Goal: Book appointment/travel/reservation

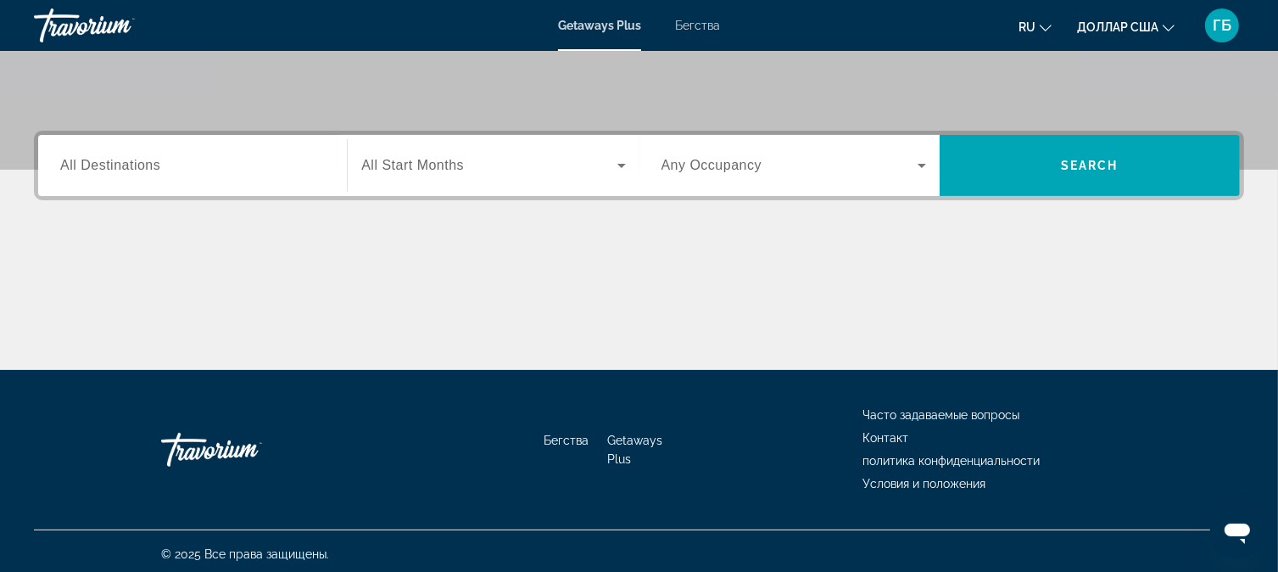
scroll to position [113, 0]
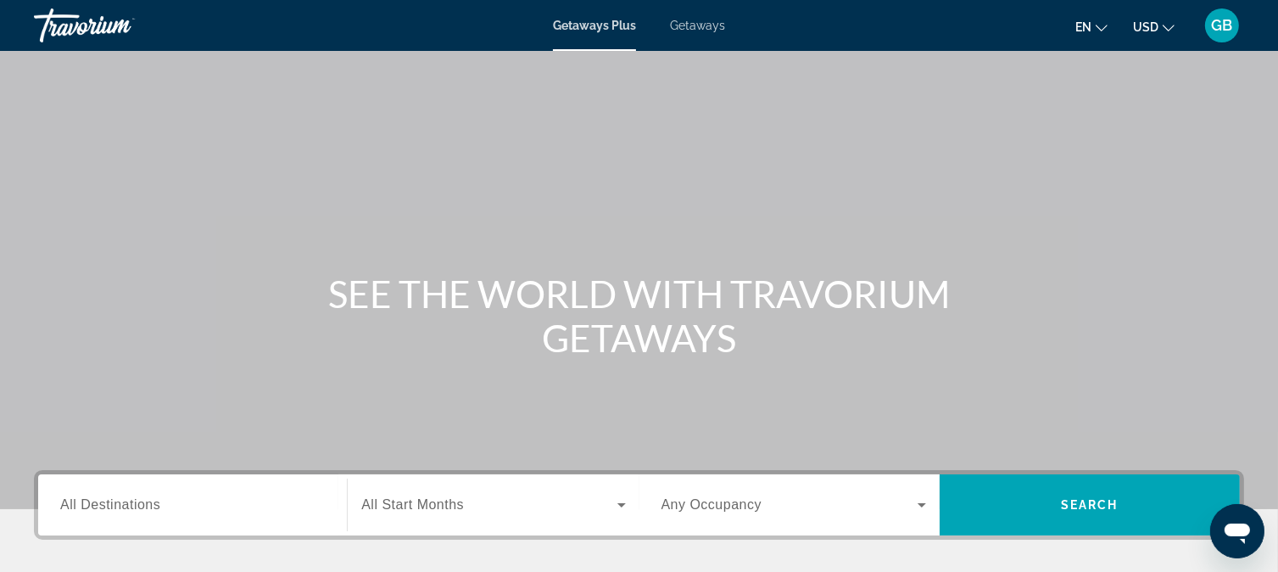
scroll to position [226, 0]
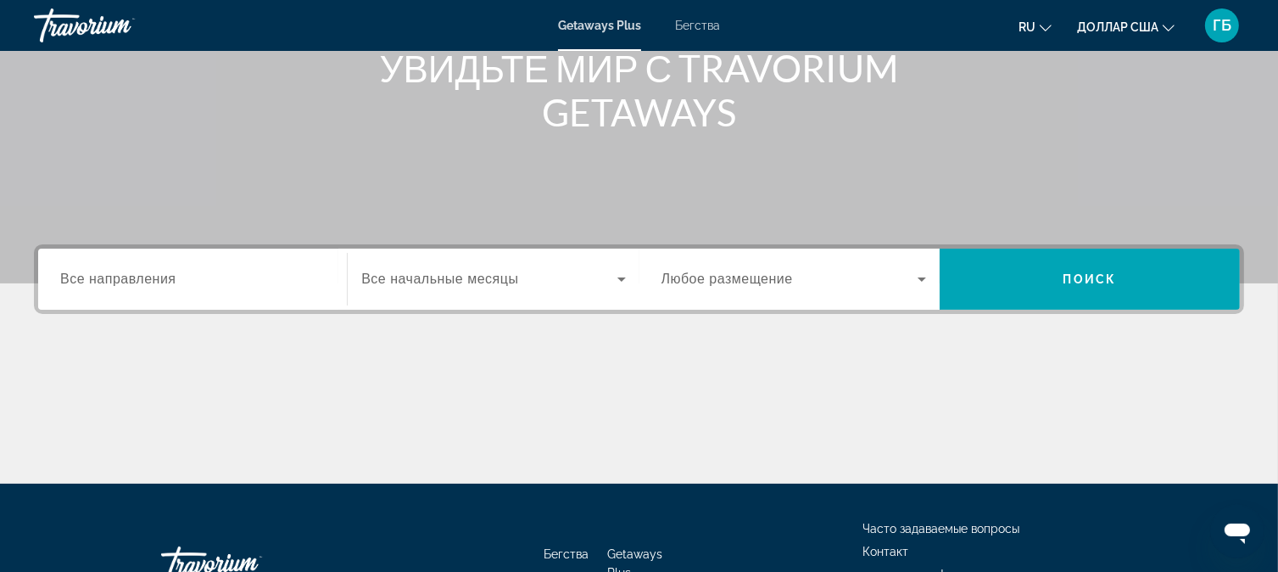
click at [214, 290] on div "Виджет поиска" at bounding box center [192, 279] width 265 height 48
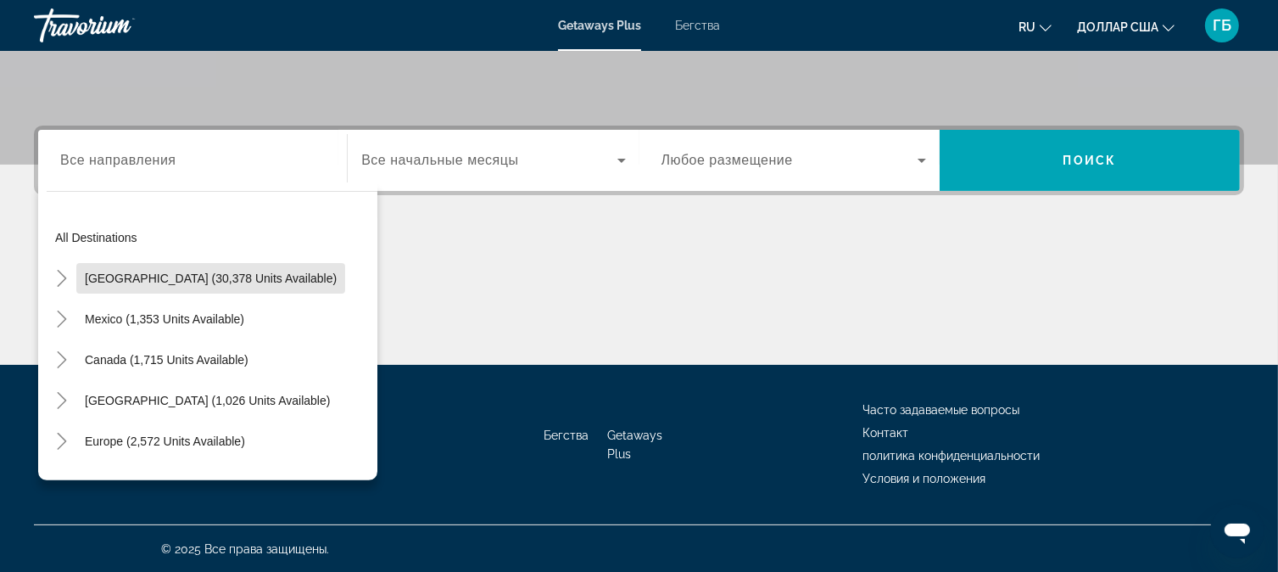
click at [214, 290] on span "Виджет поиска" at bounding box center [210, 278] width 269 height 41
type input "**********"
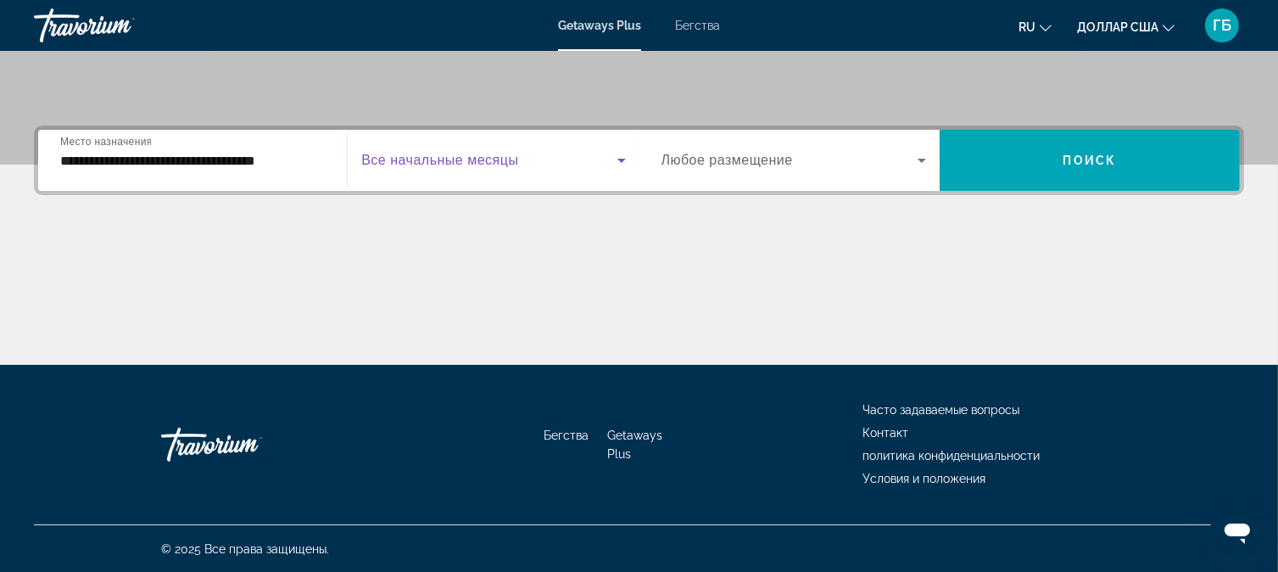
click at [621, 162] on icon "Виджет поиска" at bounding box center [622, 160] width 20 height 20
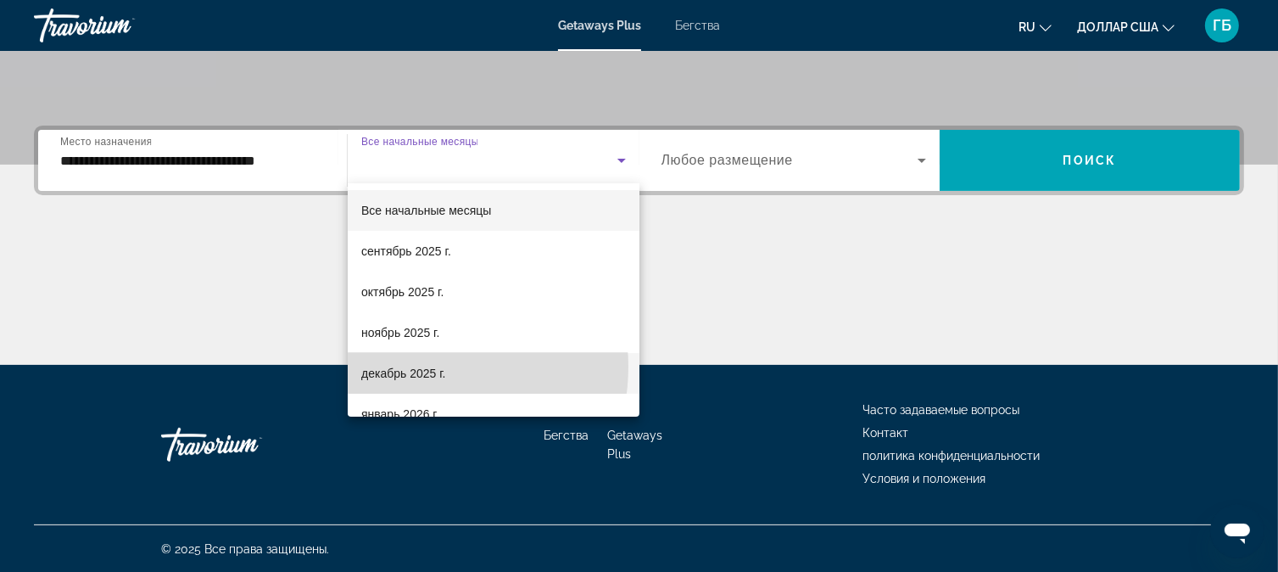
click at [422, 366] on font "декабрь 2025 г." at bounding box center [403, 373] width 84 height 14
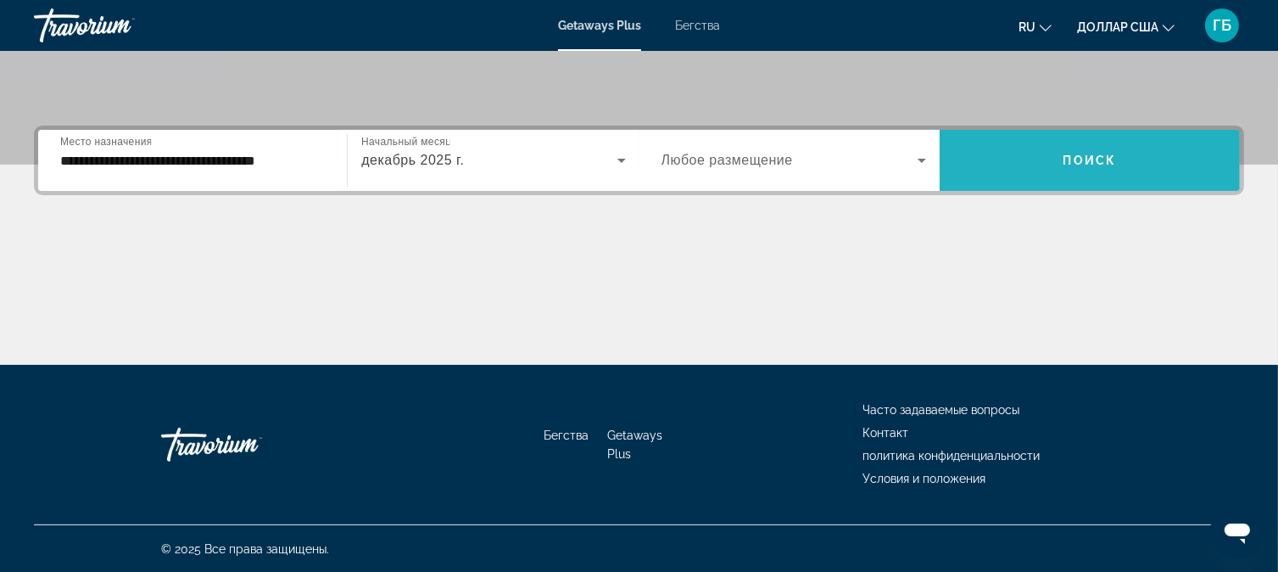
click at [1082, 157] on font "Поиск" at bounding box center [1090, 161] width 53 height 14
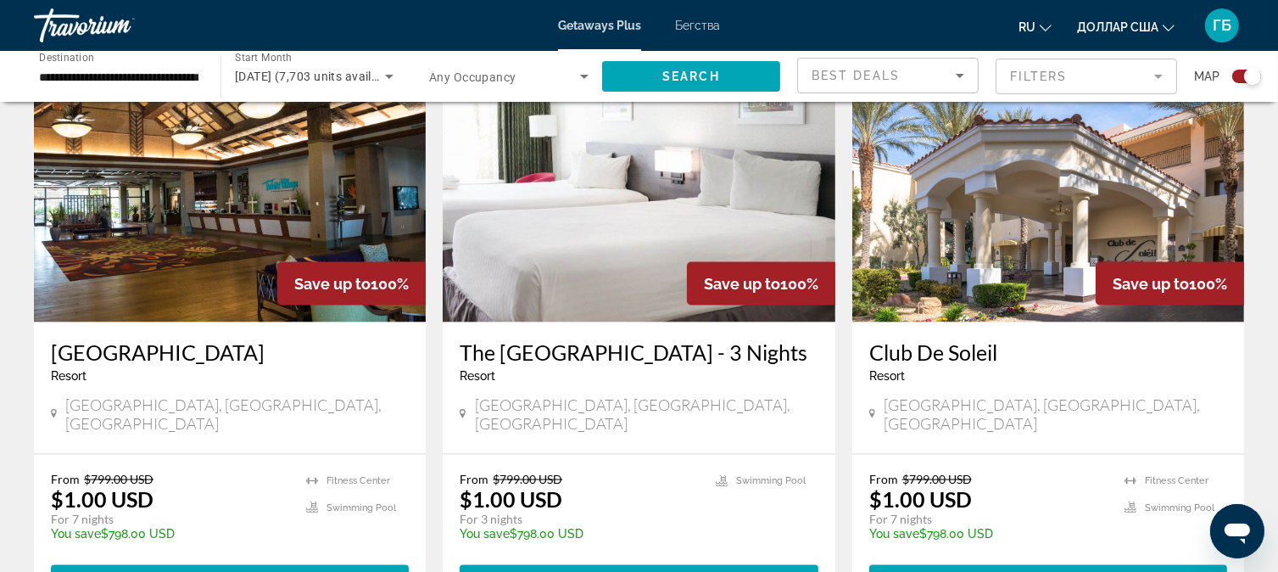
scroll to position [2850, 0]
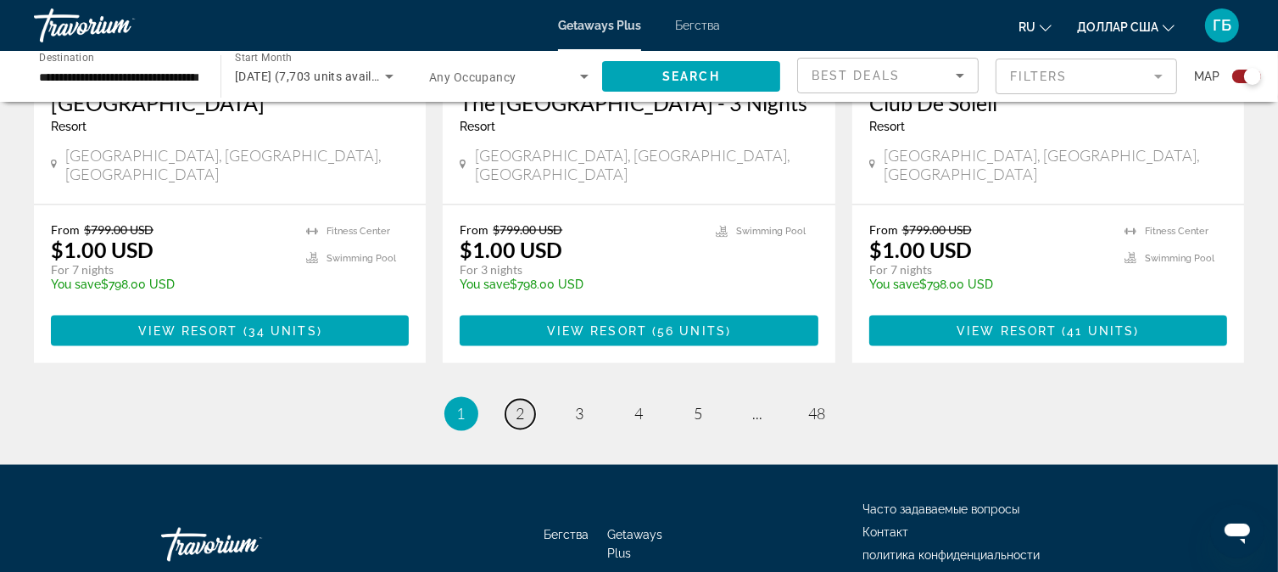
click at [517, 405] on span "2" at bounding box center [521, 414] width 8 height 19
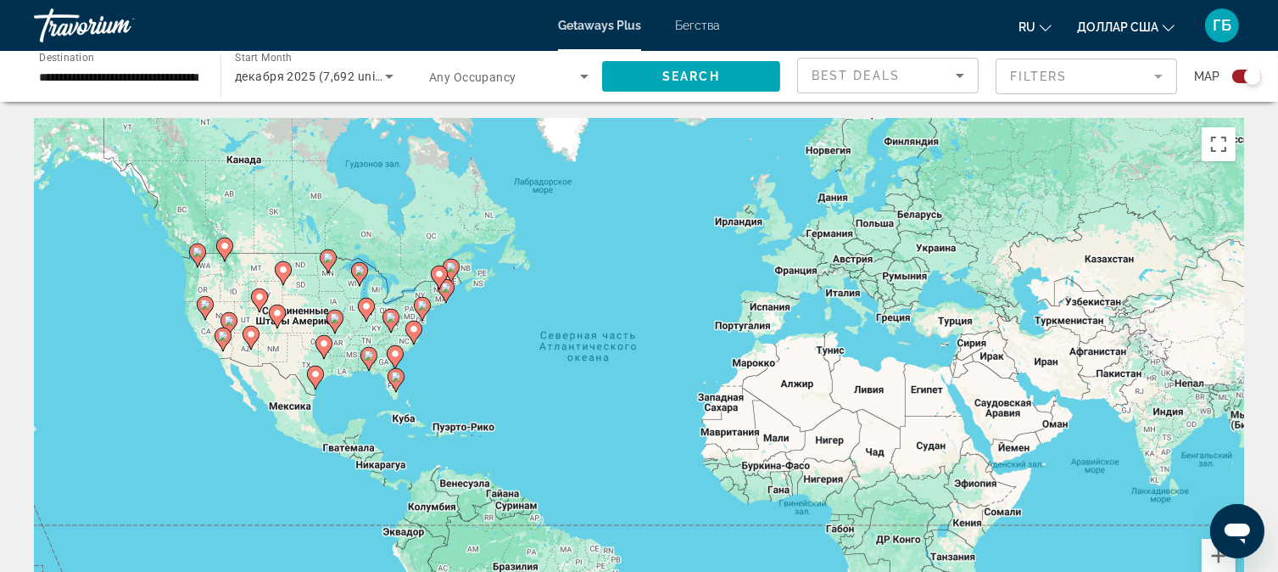
click at [1162, 80] on mat-form-field "Filters" at bounding box center [1087, 77] width 182 height 36
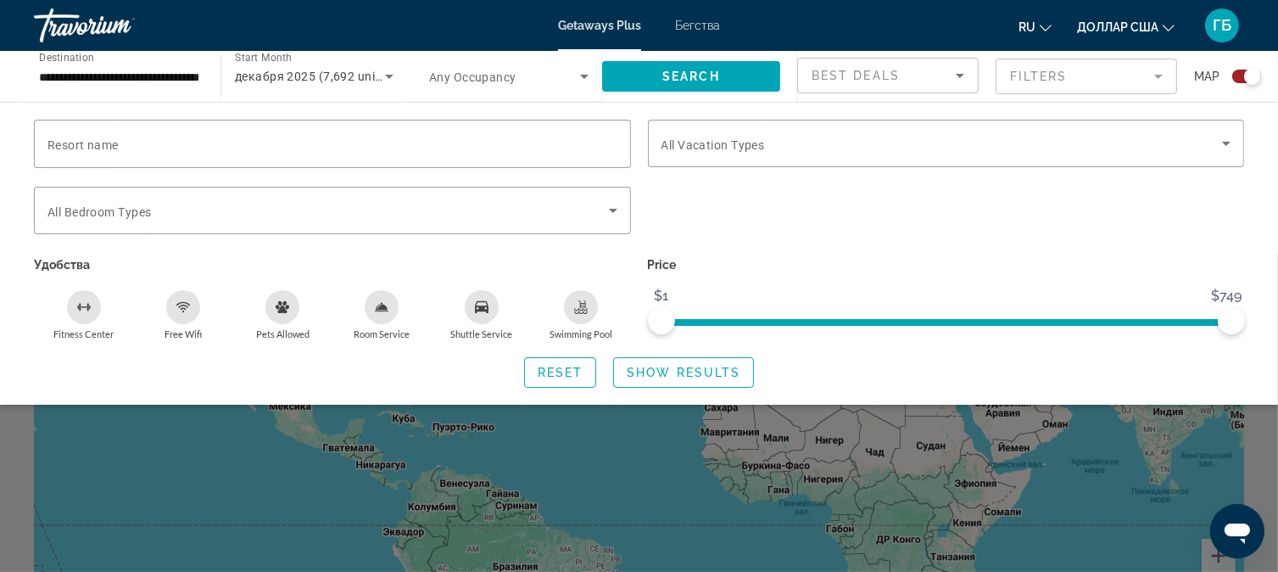
click at [1159, 77] on mat-form-field "Filters" at bounding box center [1087, 77] width 182 height 36
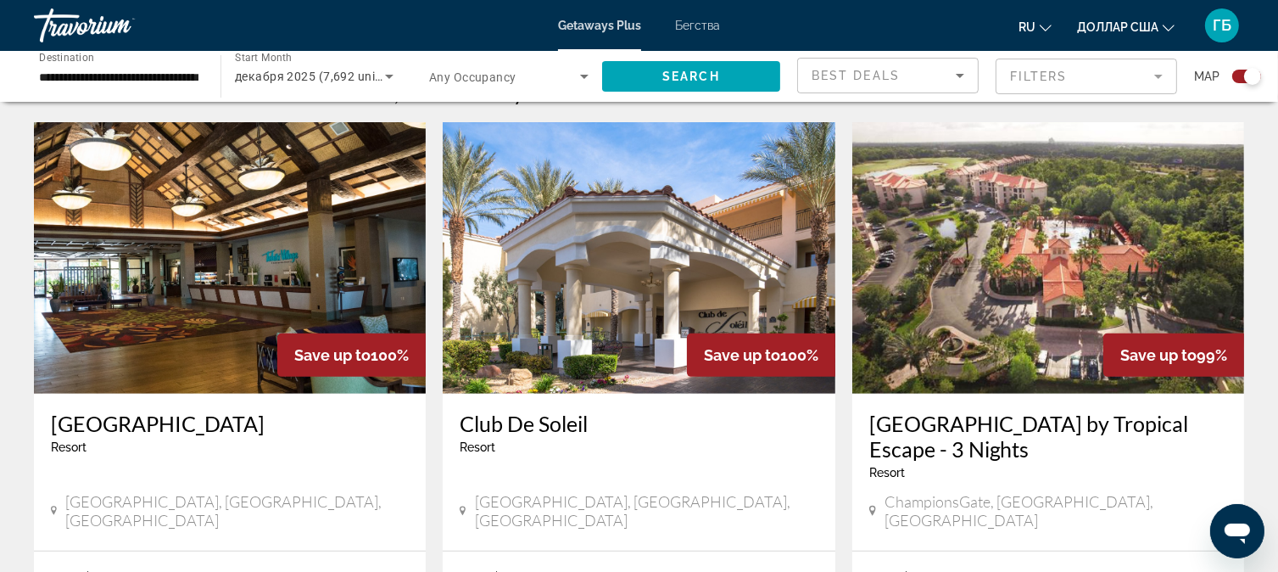
scroll to position [339, 0]
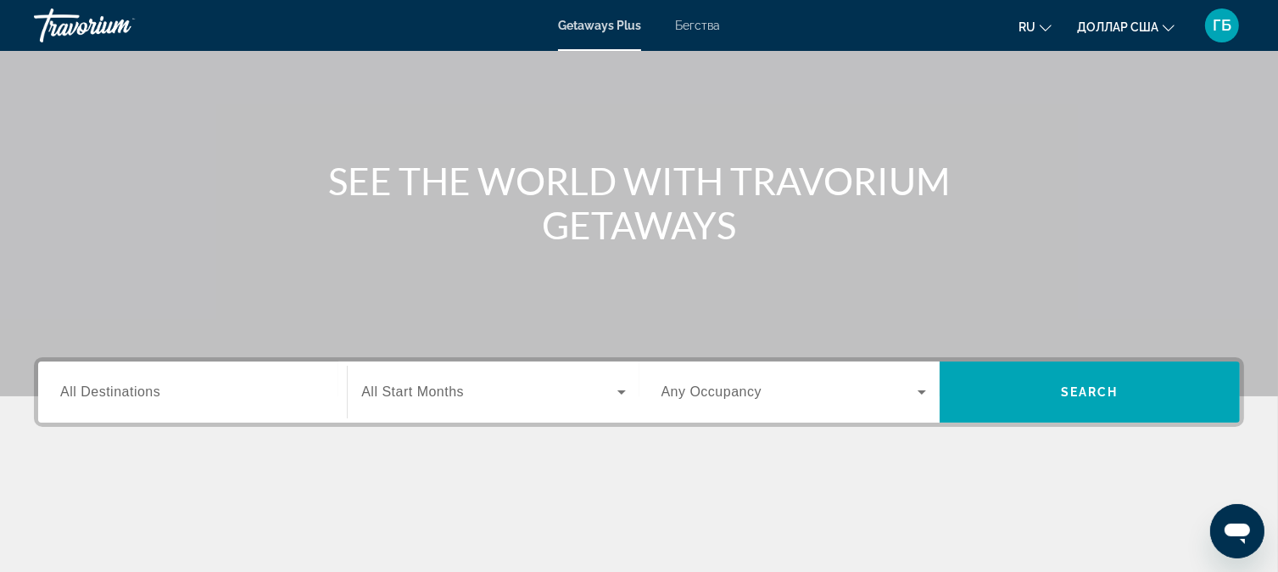
click at [129, 389] on span "All Destinations" at bounding box center [110, 391] width 100 height 14
click at [129, 389] on input "Destination All Destinations" at bounding box center [192, 393] width 265 height 20
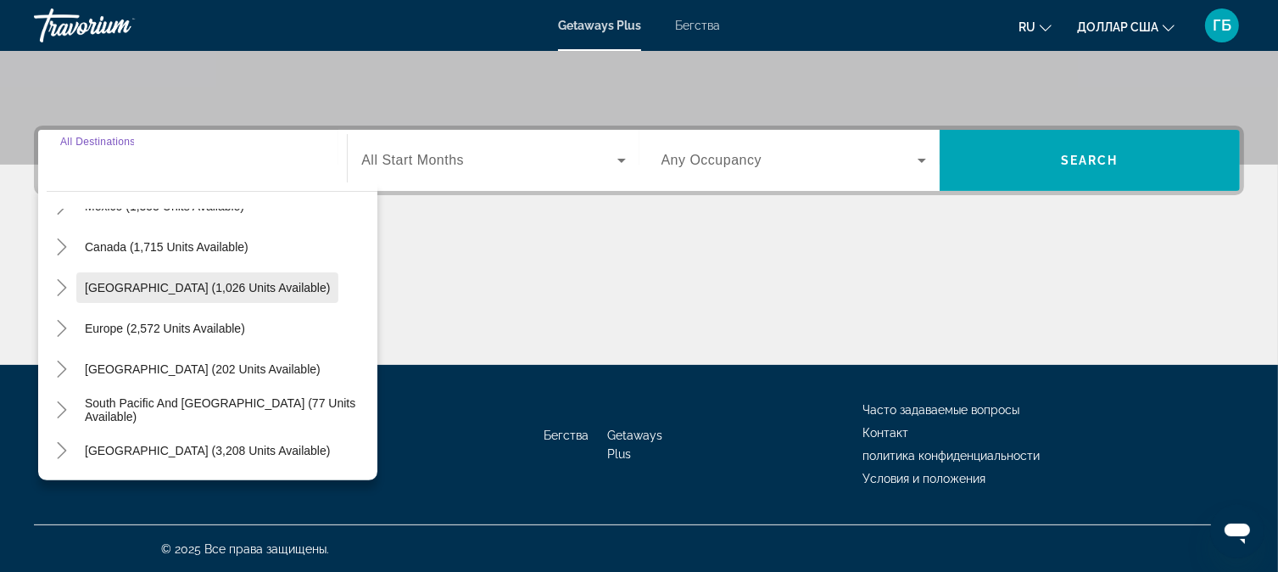
scroll to position [275, 0]
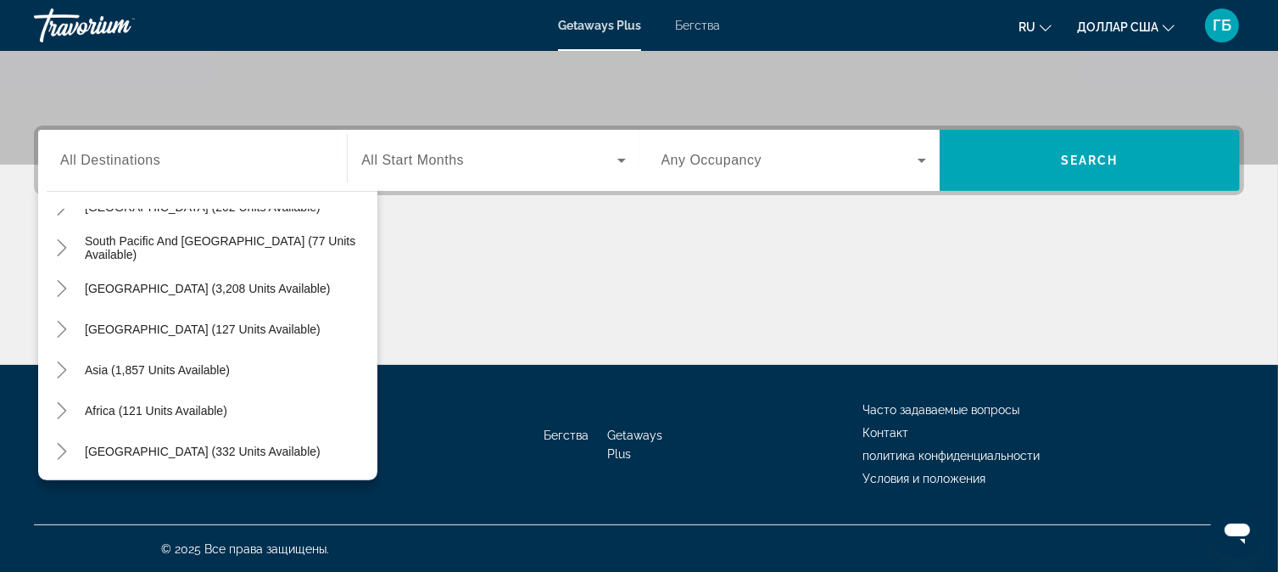
click at [1038, 31] on button "ru English Español Français Italiano Português русский" at bounding box center [1035, 26] width 33 height 25
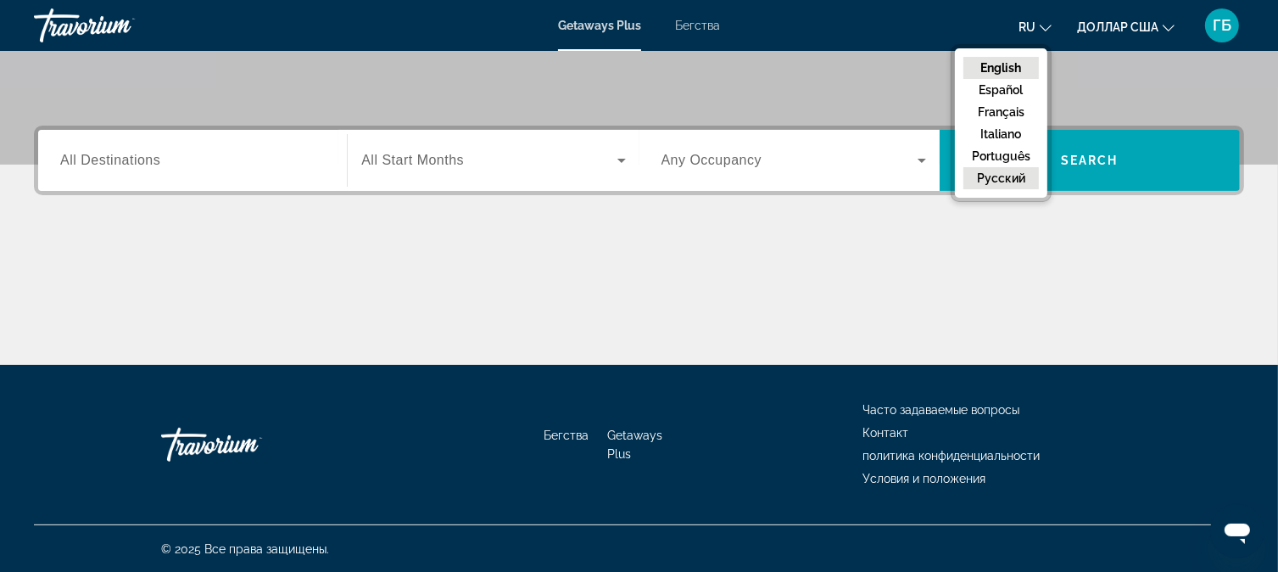
click at [1004, 180] on button "русский" at bounding box center [1002, 178] width 76 height 22
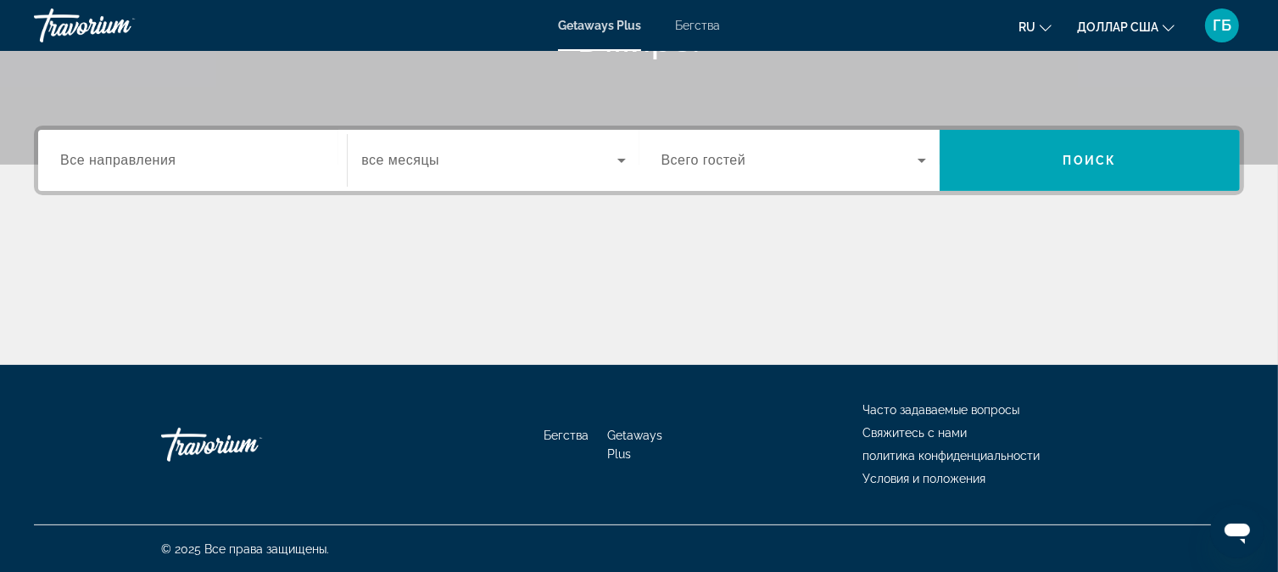
click at [154, 155] on span "Все направления" at bounding box center [118, 160] width 116 height 14
click at [154, 155] on input "Destination Все направления" at bounding box center [192, 161] width 265 height 20
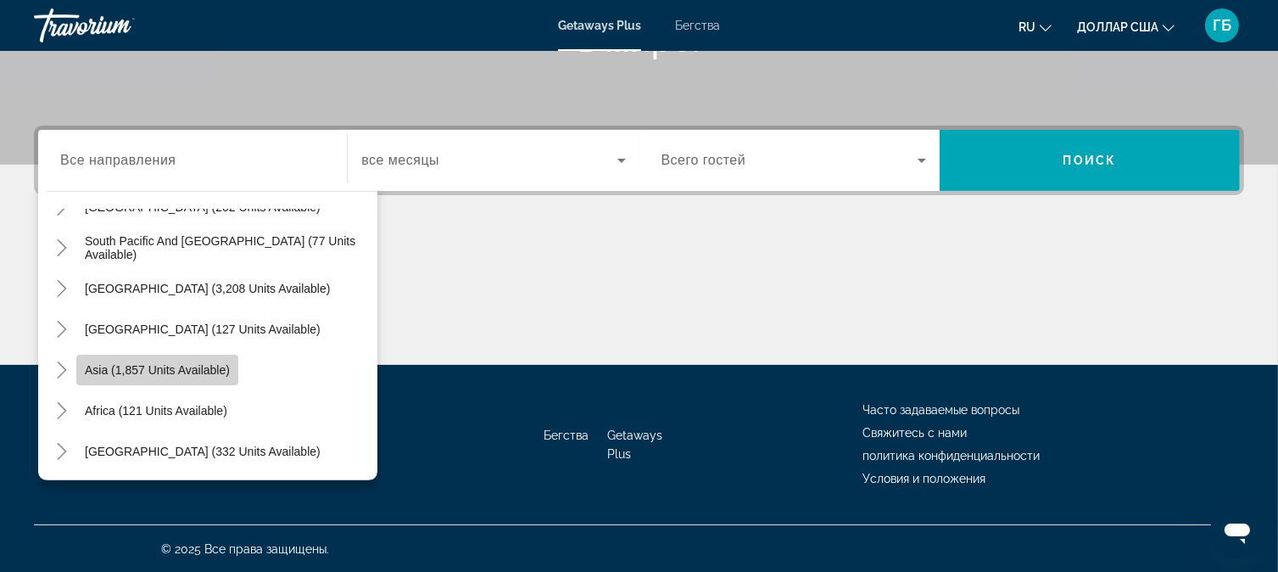
click at [145, 371] on span "Asia (1,857 units available)" at bounding box center [157, 370] width 145 height 14
type input "**********"
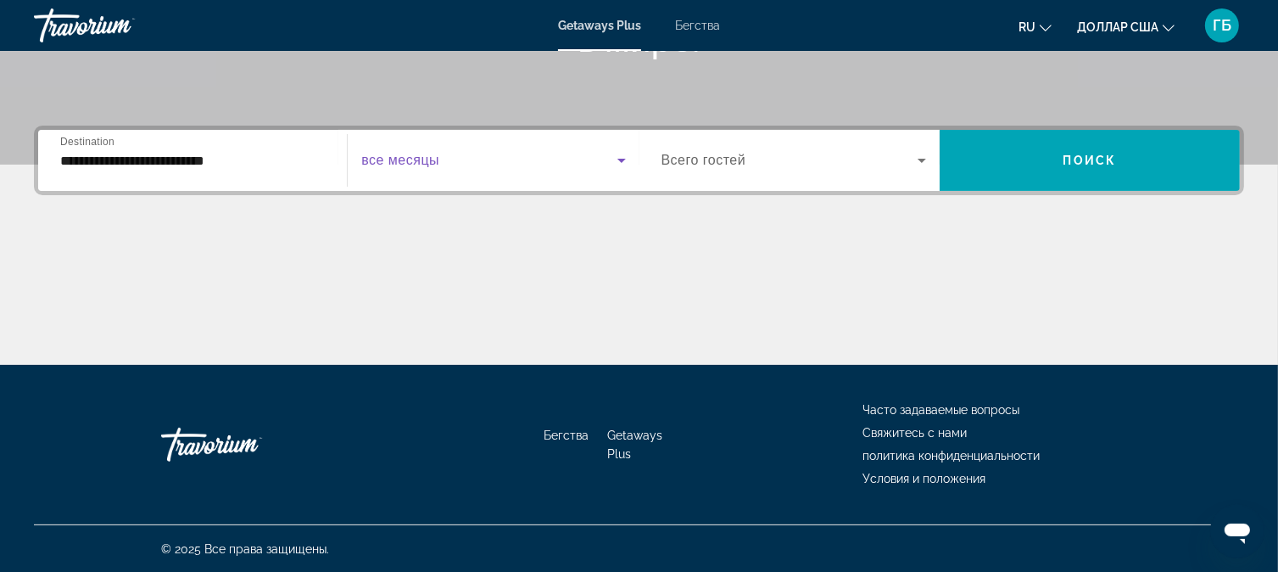
click at [623, 159] on icon "Виджет поиска" at bounding box center [622, 161] width 8 height 4
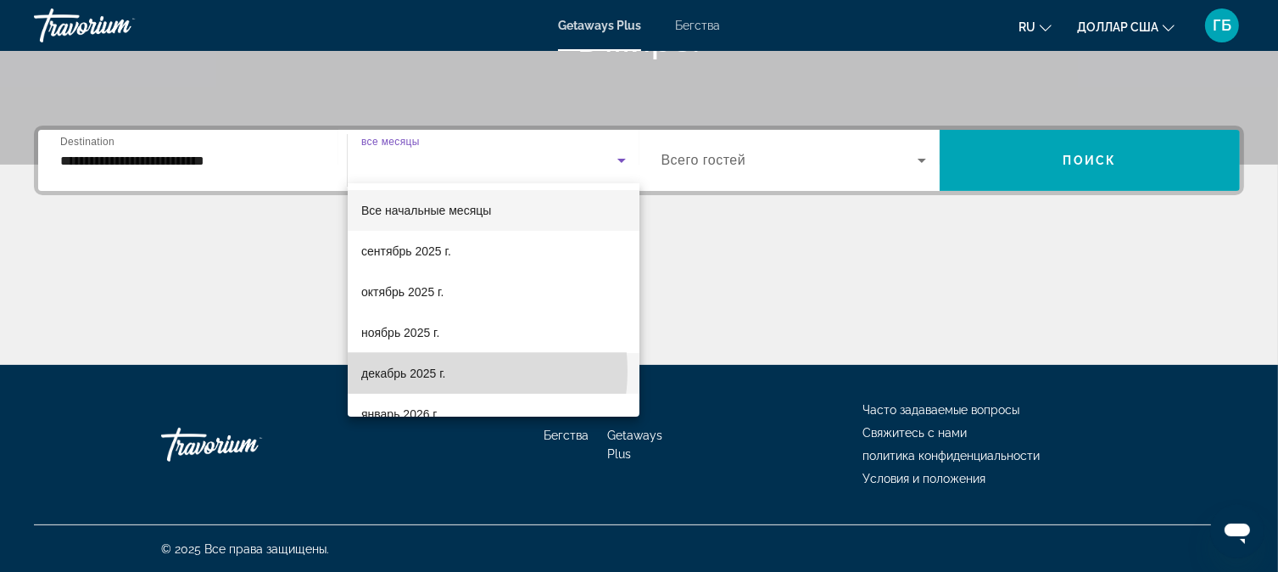
click at [434, 371] on font "декабрь 2025 г." at bounding box center [403, 373] width 84 height 14
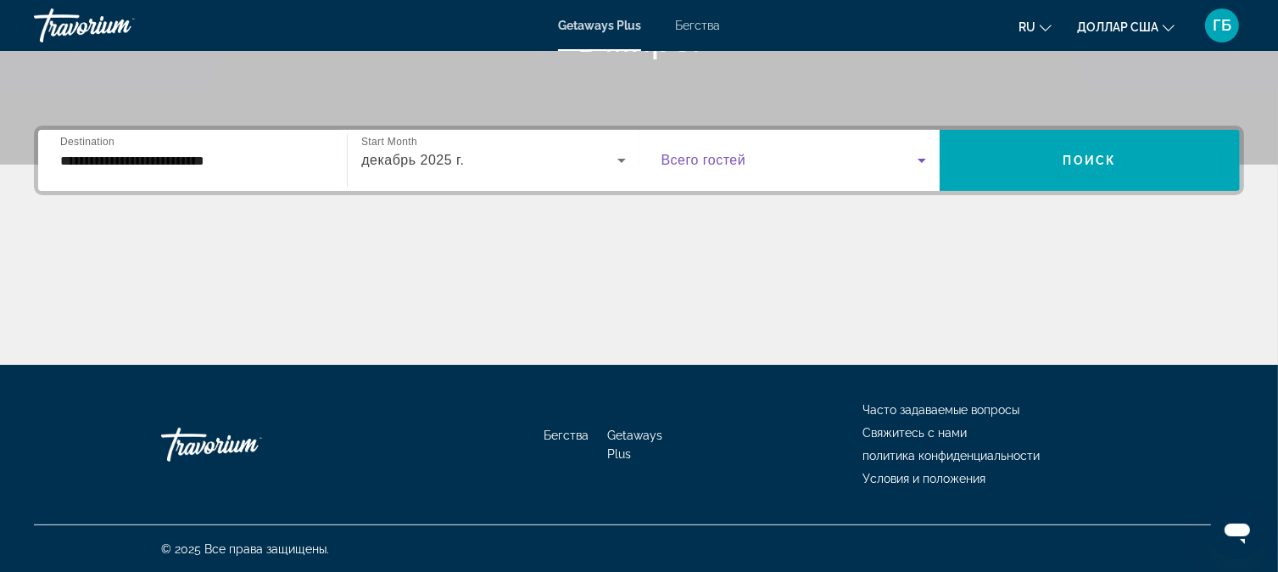
click at [925, 159] on icon "Виджет поиска" at bounding box center [922, 161] width 8 height 4
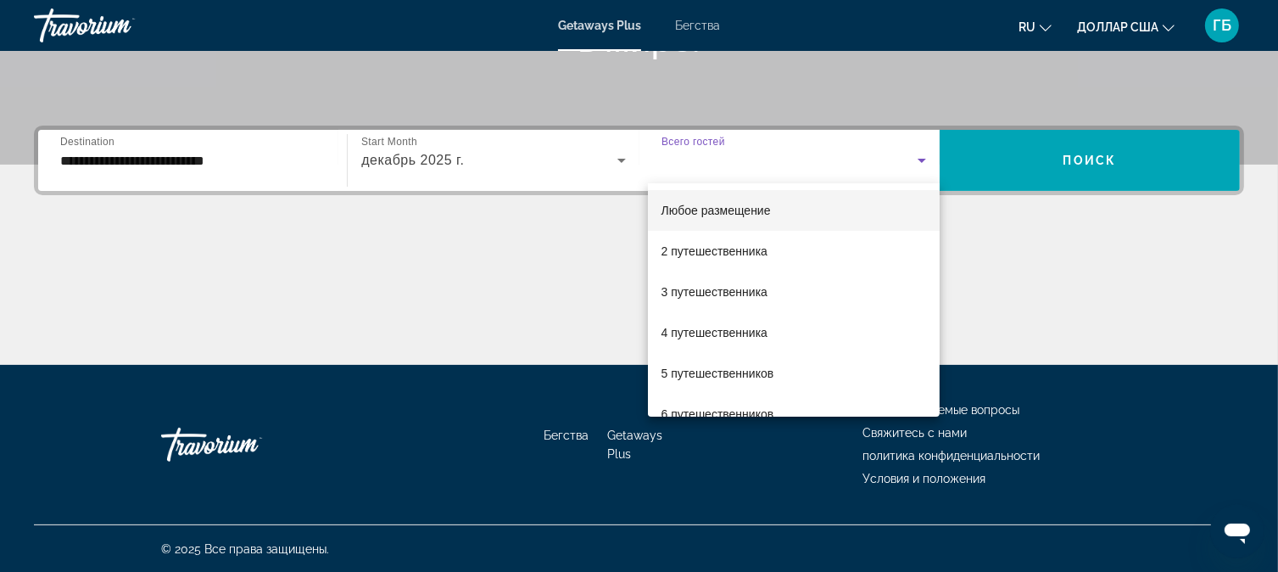
click at [1088, 160] on div at bounding box center [639, 286] width 1278 height 572
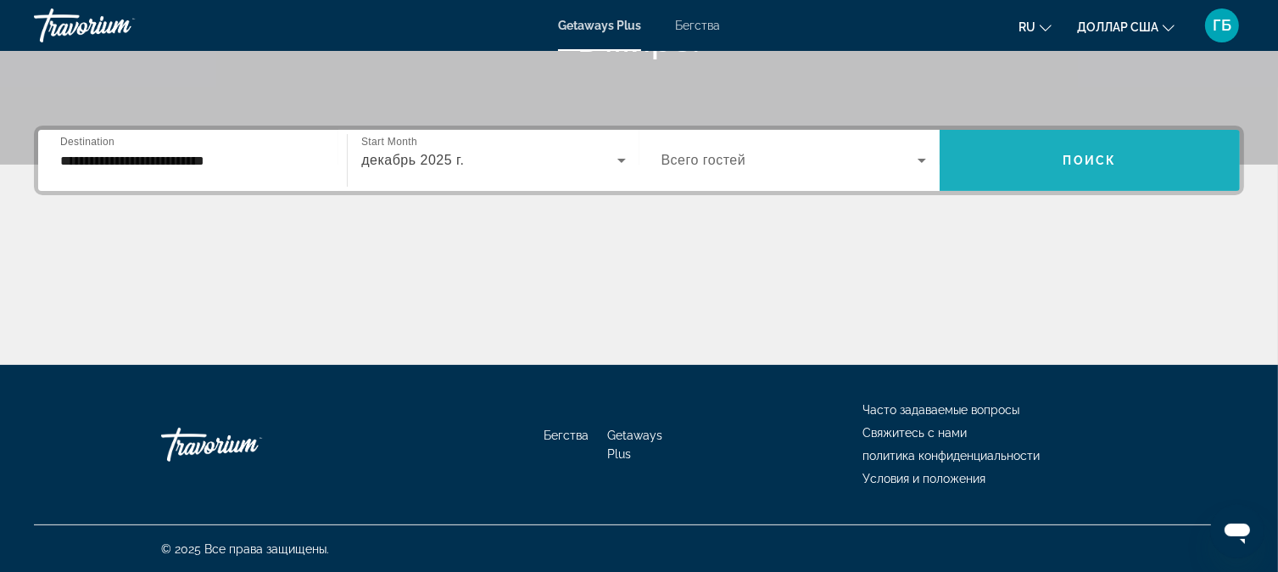
click at [1088, 160] on span "Поиск" at bounding box center [1090, 161] width 53 height 14
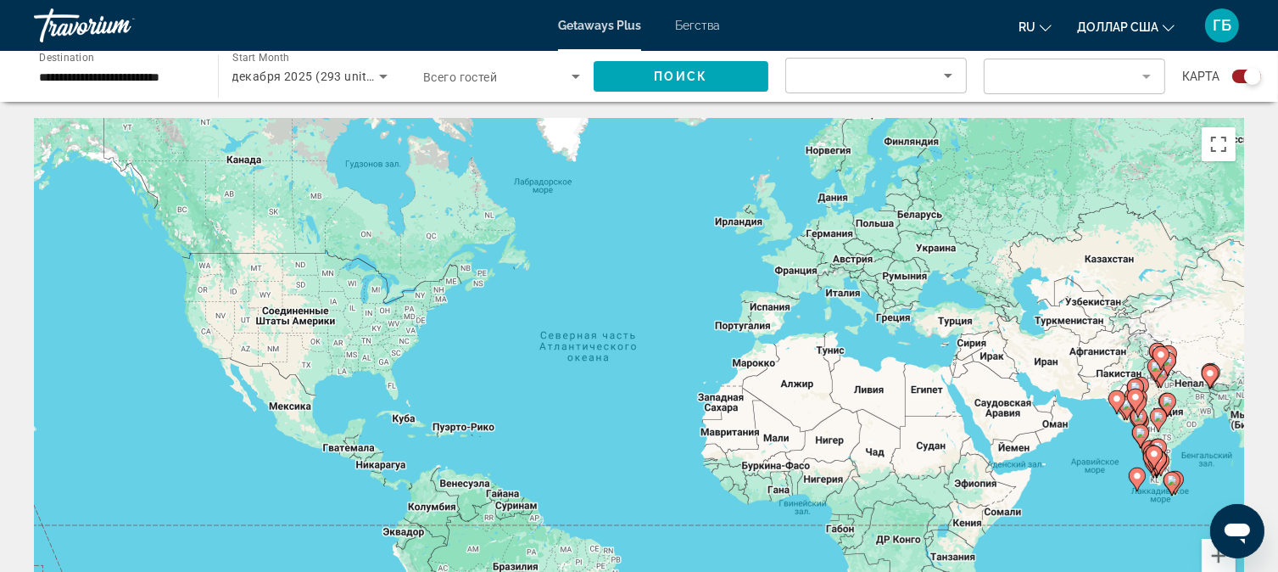
click at [193, 77] on input "**********" at bounding box center [117, 77] width 157 height 20
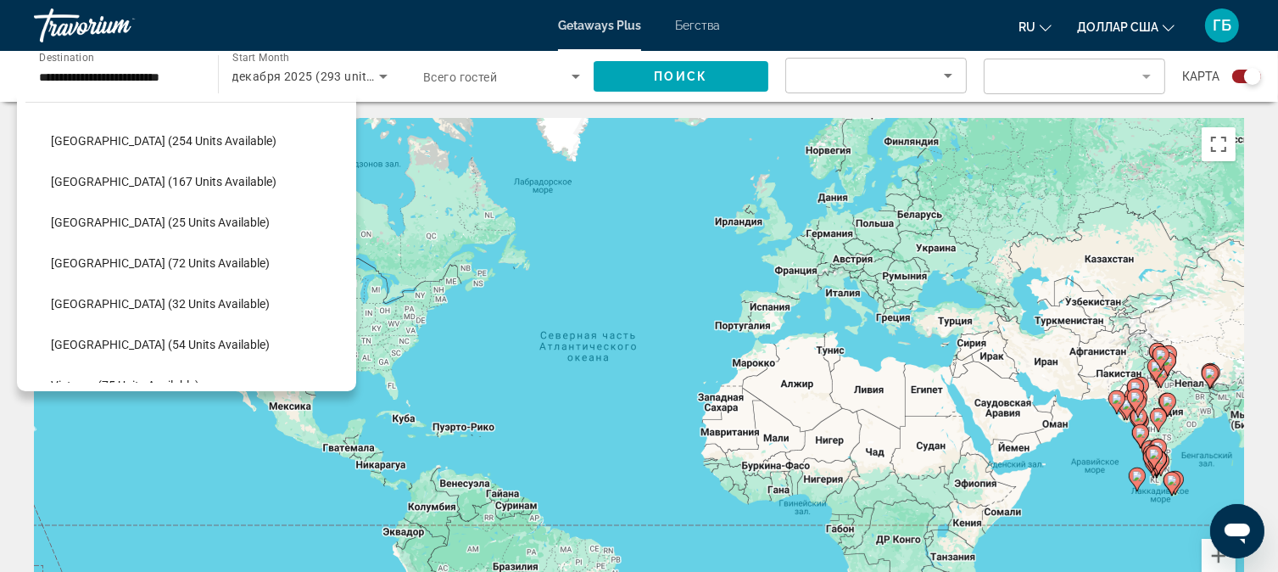
scroll to position [639, 0]
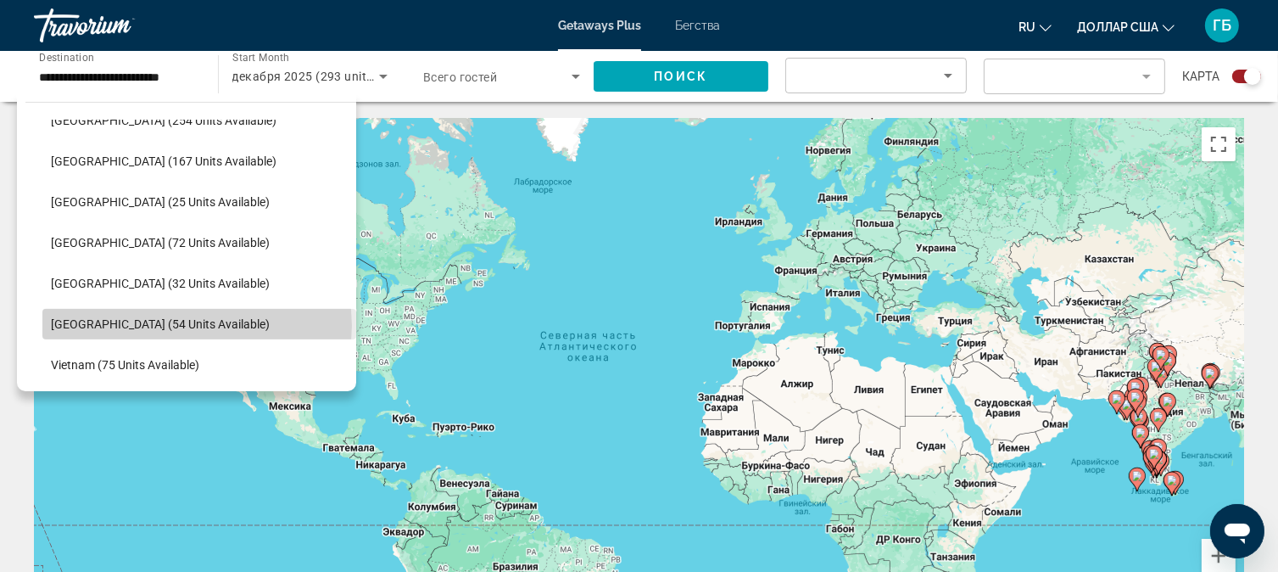
click at [197, 325] on span "[GEOGRAPHIC_DATA] (54 units available)" at bounding box center [160, 324] width 219 height 14
type input "**********"
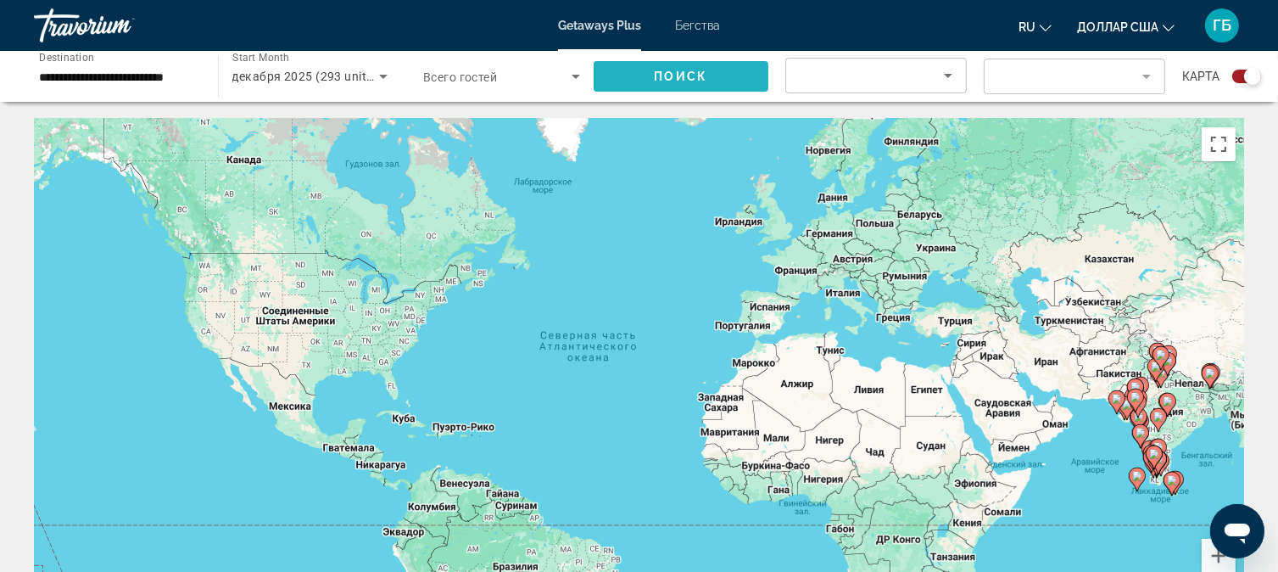
click at [693, 74] on span "Поиск" at bounding box center [681, 77] width 53 height 14
click at [127, 86] on input "**********" at bounding box center [117, 77] width 157 height 20
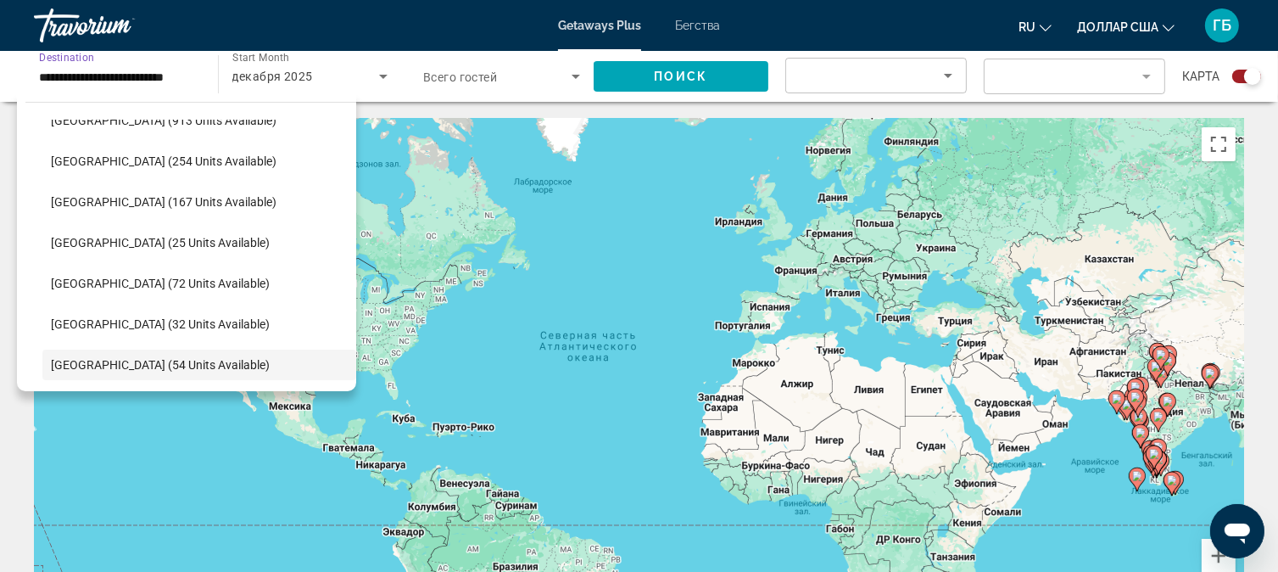
scroll to position [712, 0]
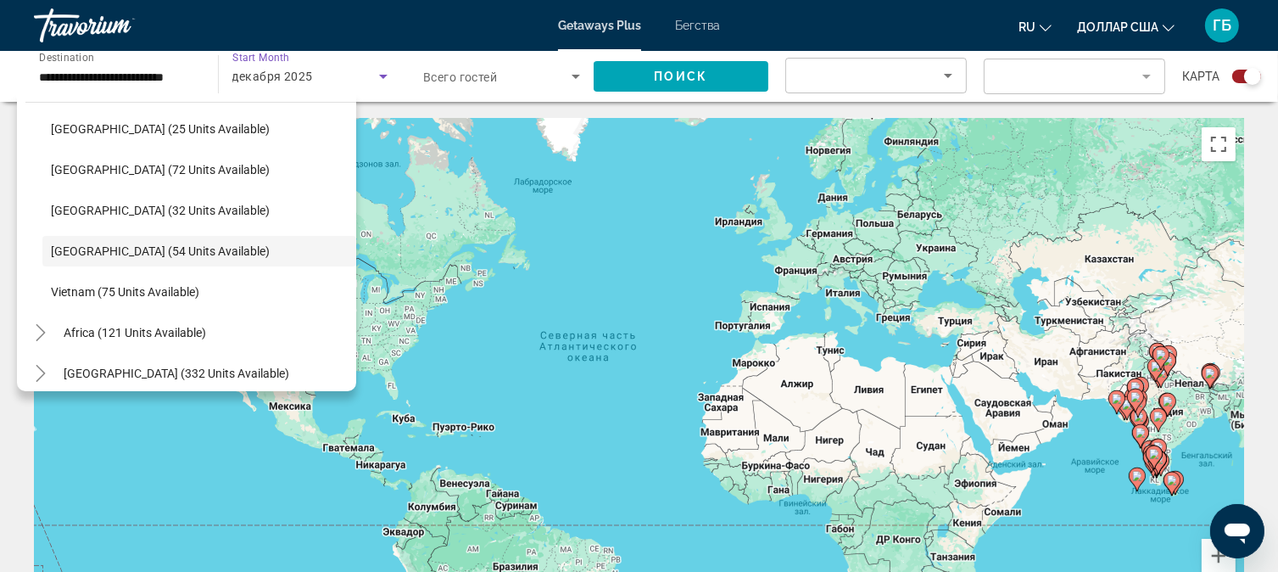
click at [382, 76] on icon "Search widget" at bounding box center [383, 77] width 8 height 4
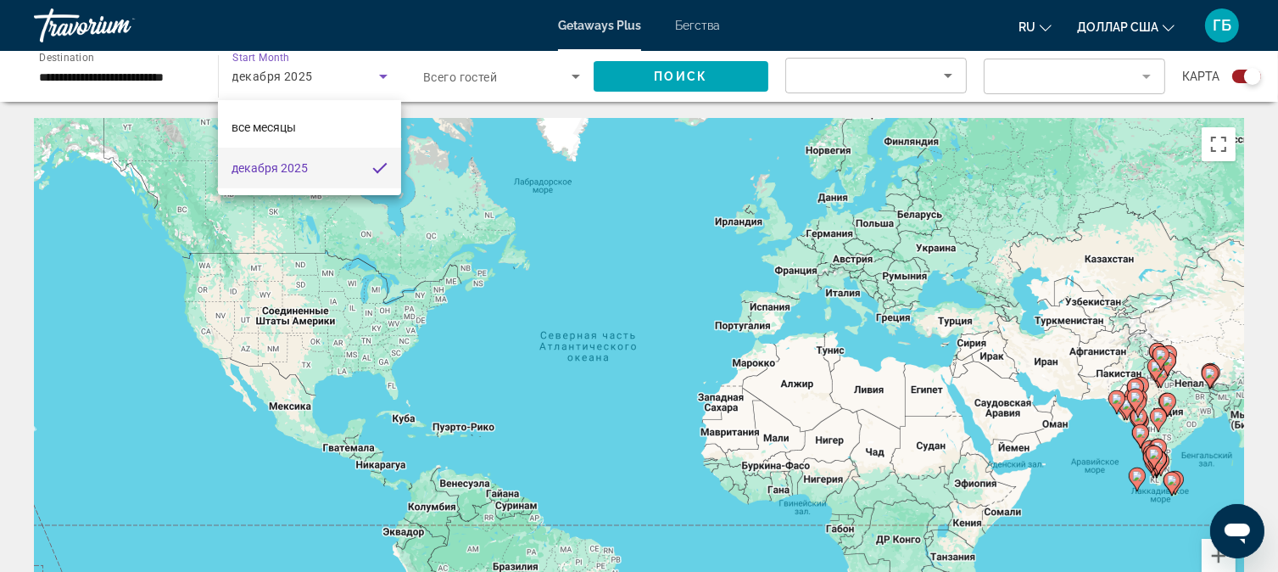
click at [283, 86] on div at bounding box center [639, 286] width 1278 height 572
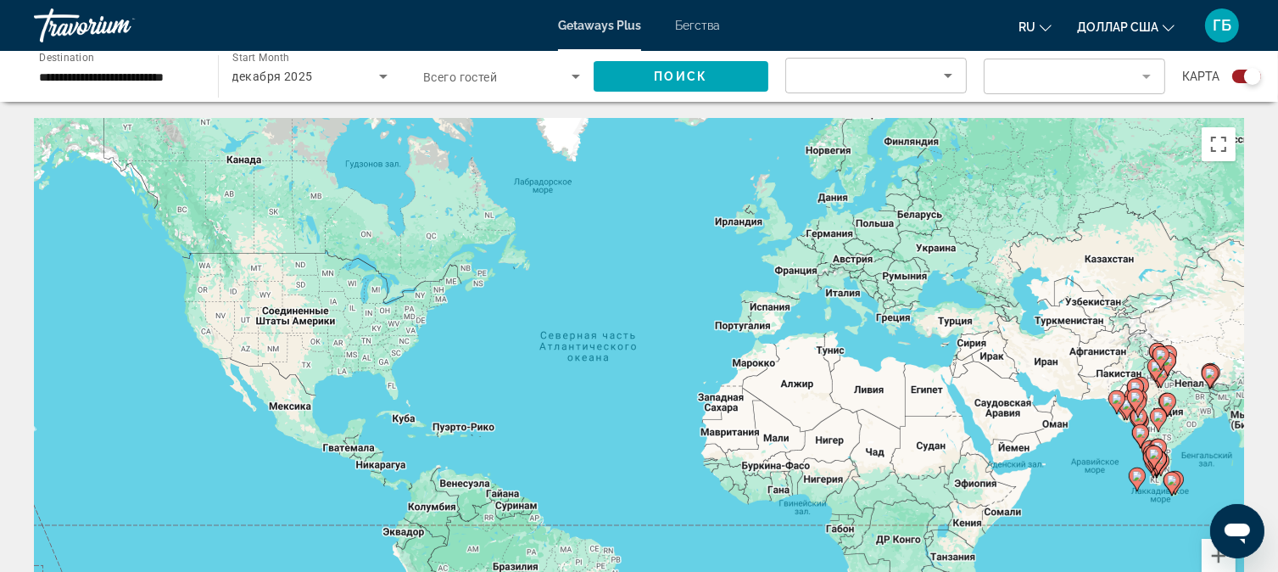
click at [385, 77] on icon "Search widget" at bounding box center [383, 76] width 20 height 20
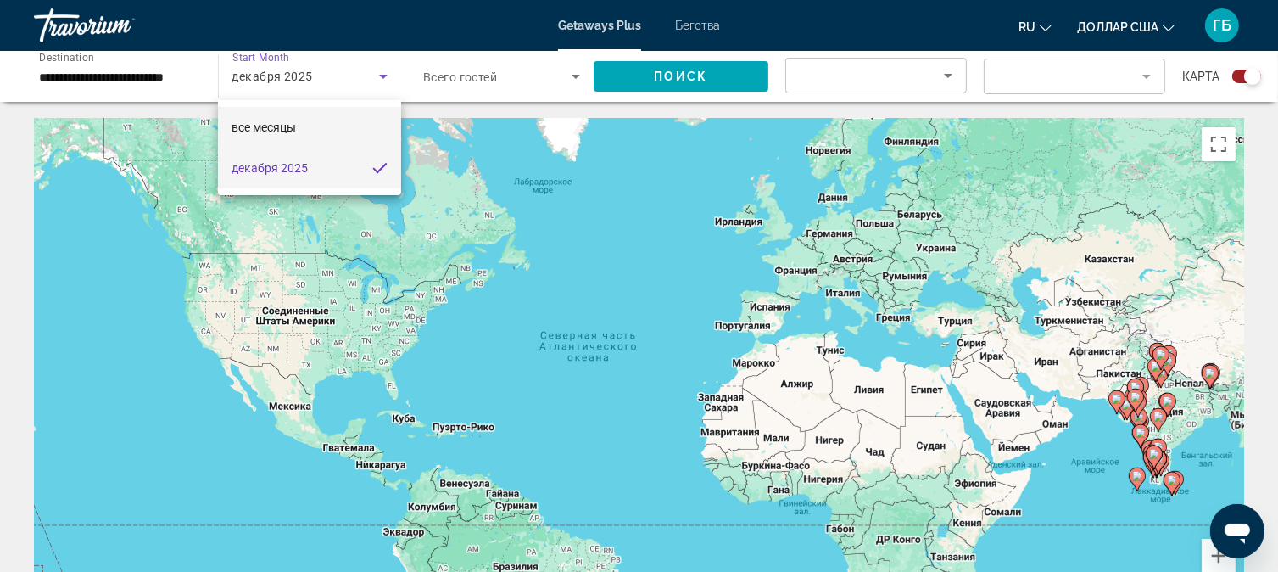
click at [302, 130] on mat-option "все месяцы" at bounding box center [309, 127] width 183 height 41
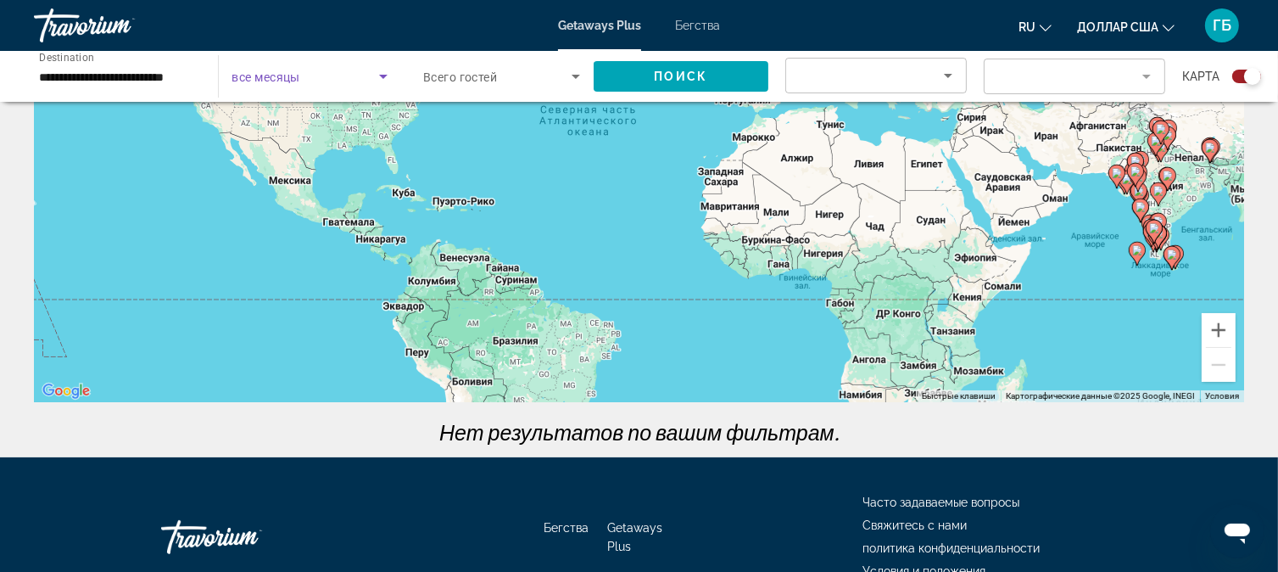
scroll to position [0, 0]
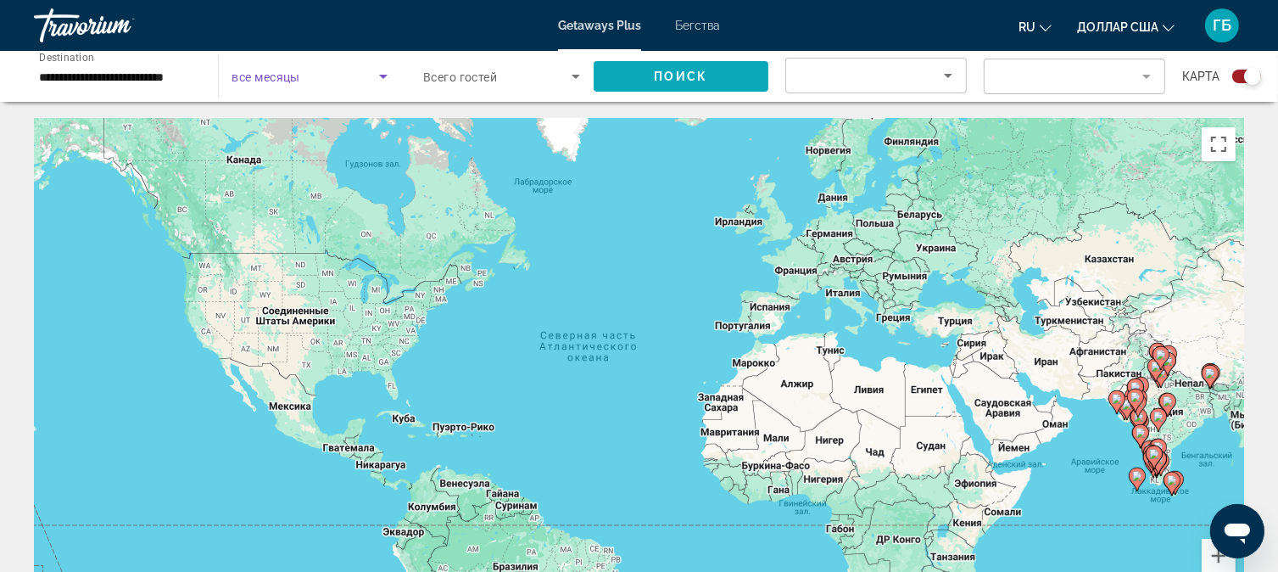
click at [709, 74] on span "Search widget" at bounding box center [682, 76] width 176 height 41
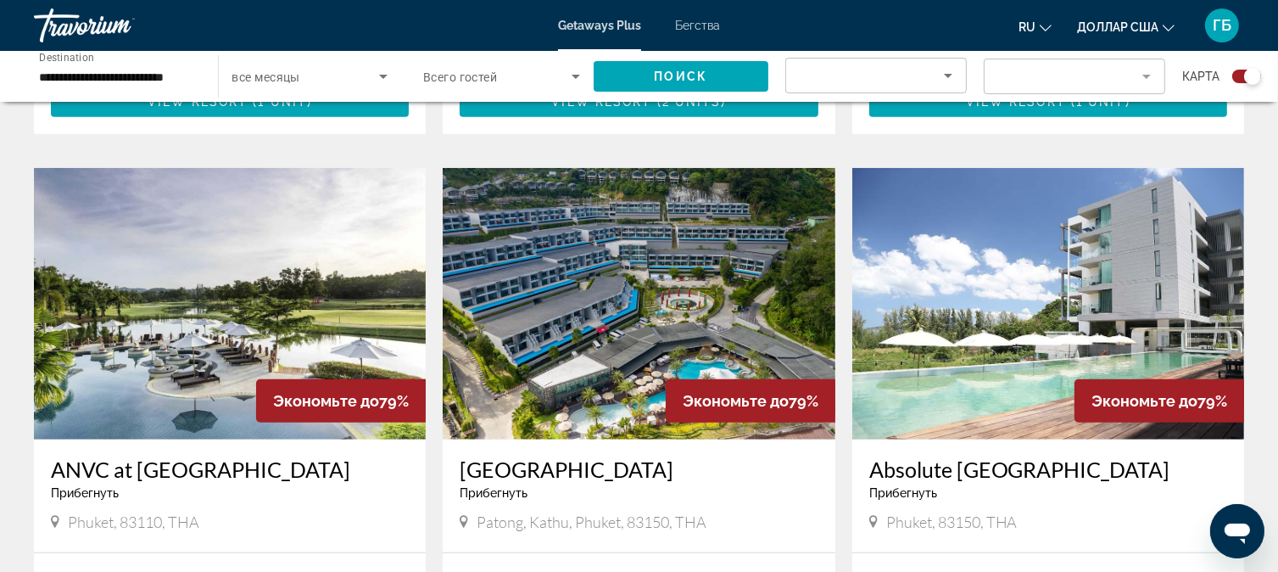
scroll to position [1144, 0]
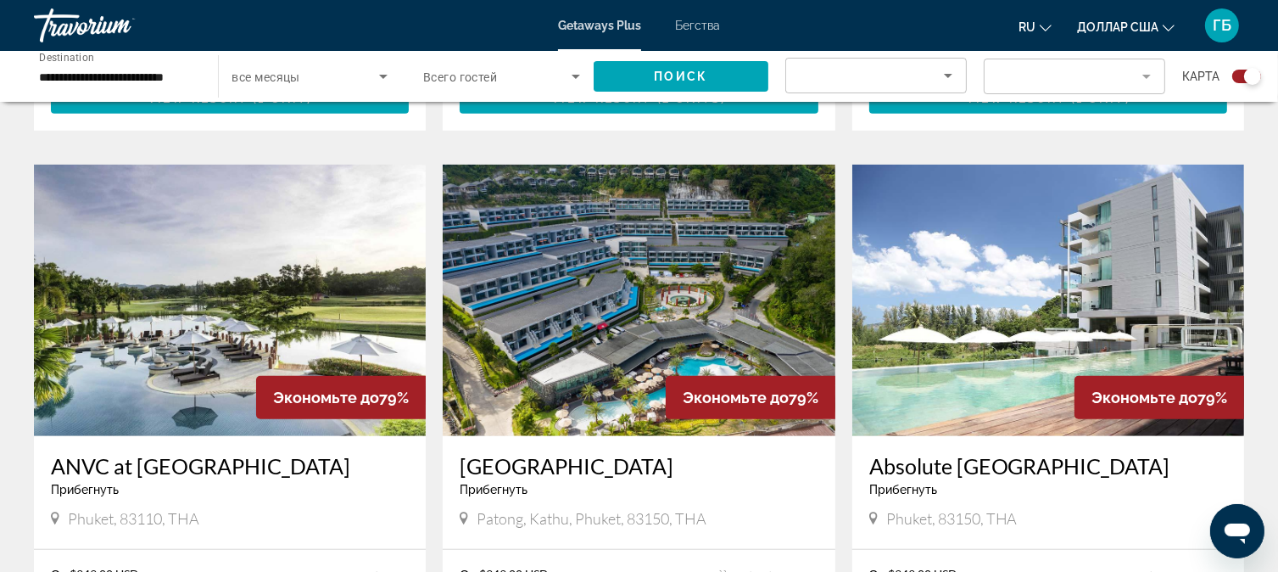
click at [601, 248] on img "Основное содержание" at bounding box center [639, 300] width 392 height 271
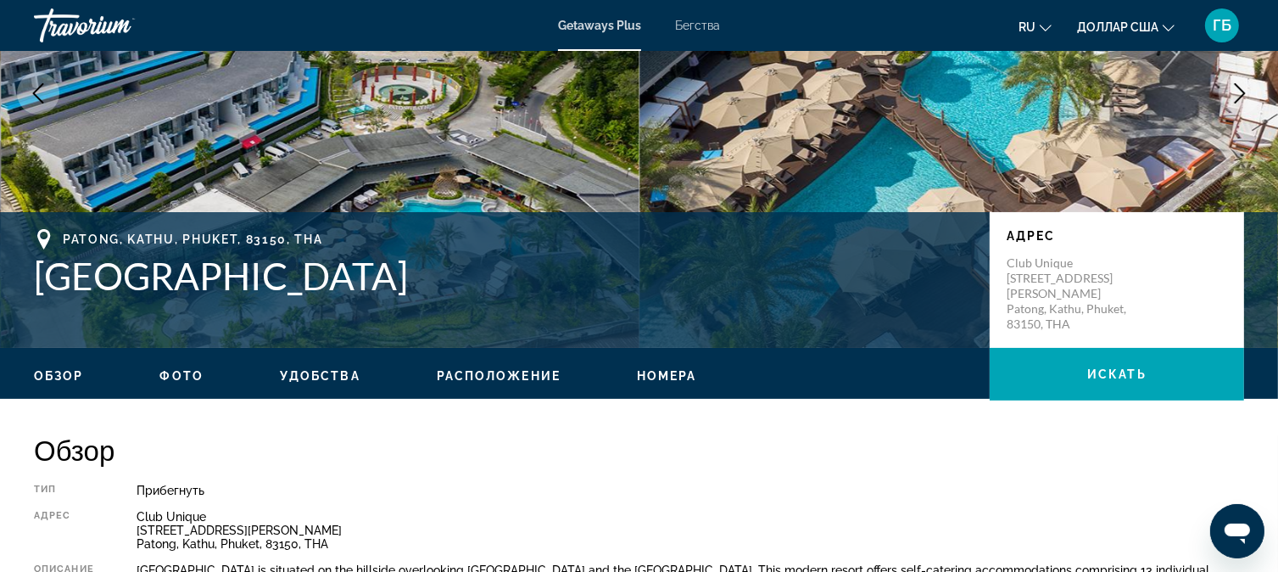
scroll to position [99, 0]
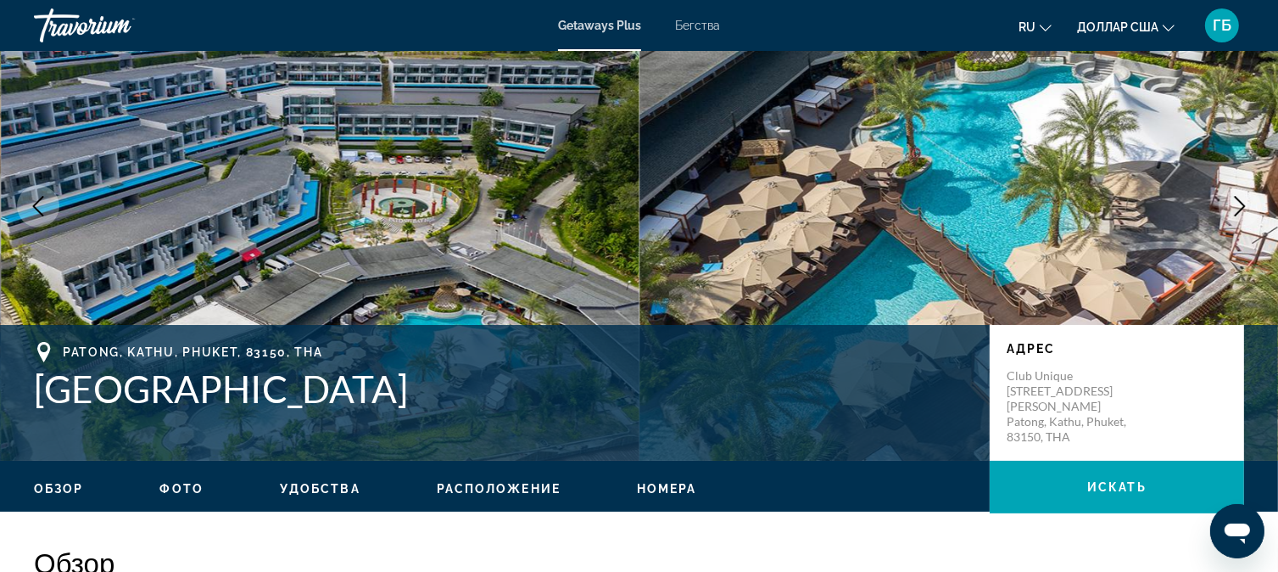
click at [702, 23] on font "Бегства" at bounding box center [697, 26] width 45 height 14
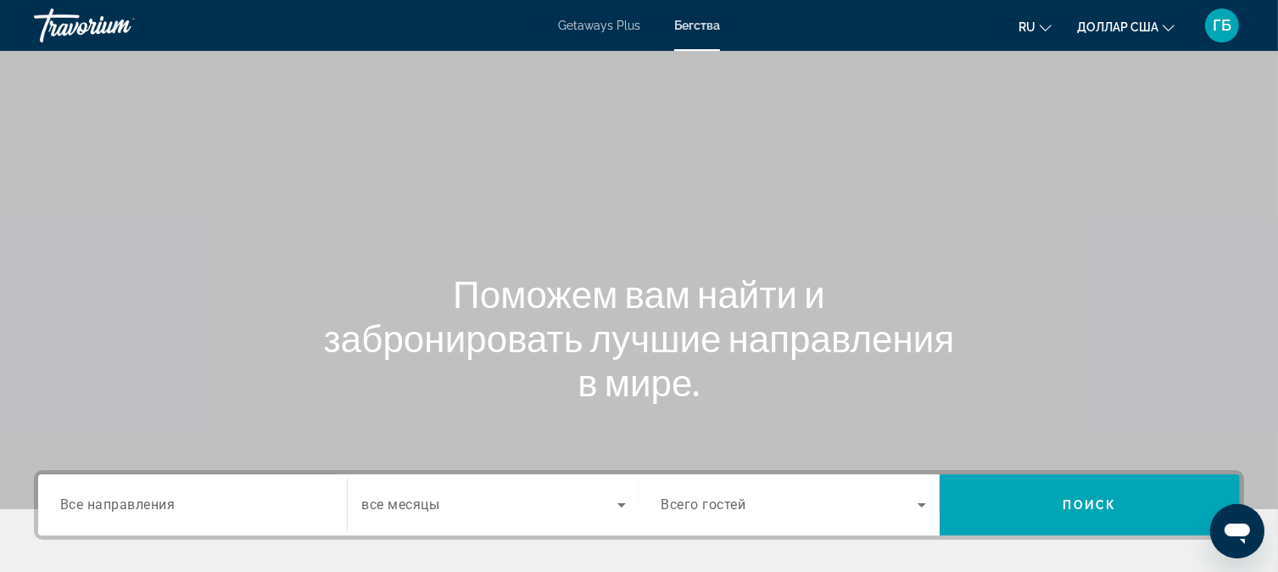
click at [136, 512] on span "Все направления" at bounding box center [117, 504] width 115 height 16
click at [136, 512] on input "Destination Все направления" at bounding box center [192, 505] width 265 height 20
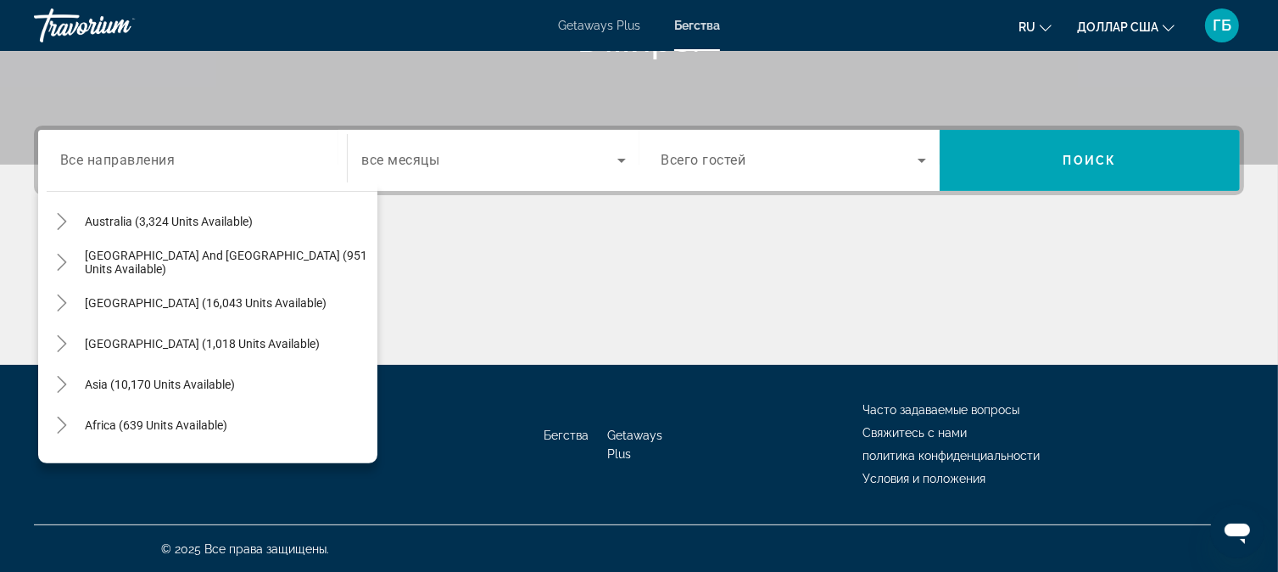
scroll to position [275, 0]
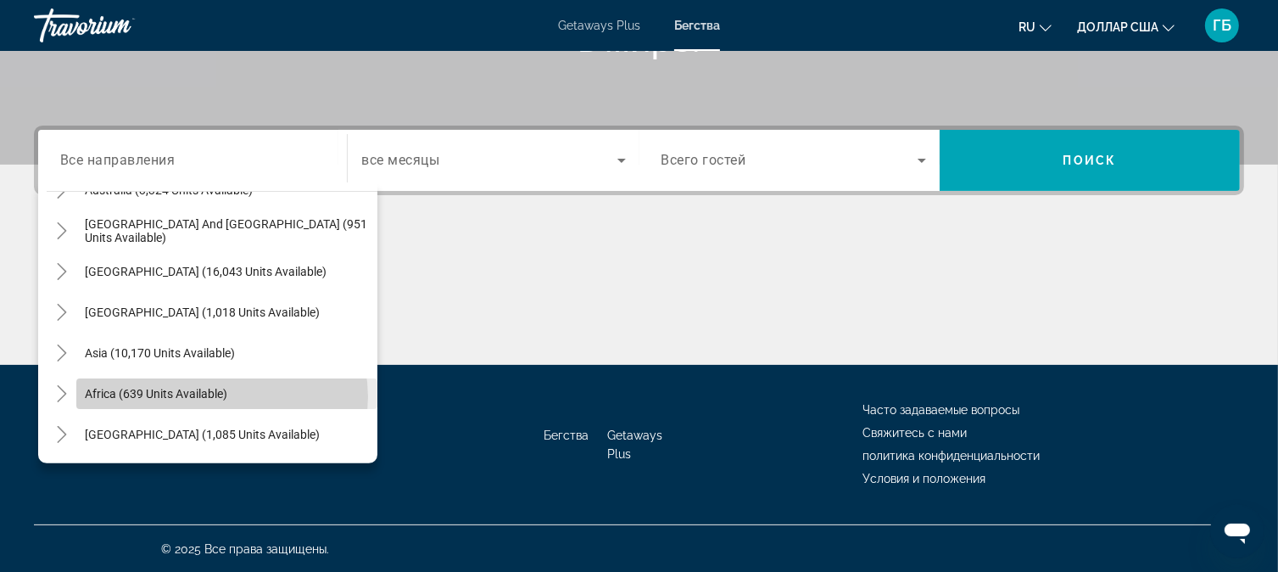
click at [221, 396] on span "Africa (639 units available)" at bounding box center [156, 394] width 143 height 14
type input "**********"
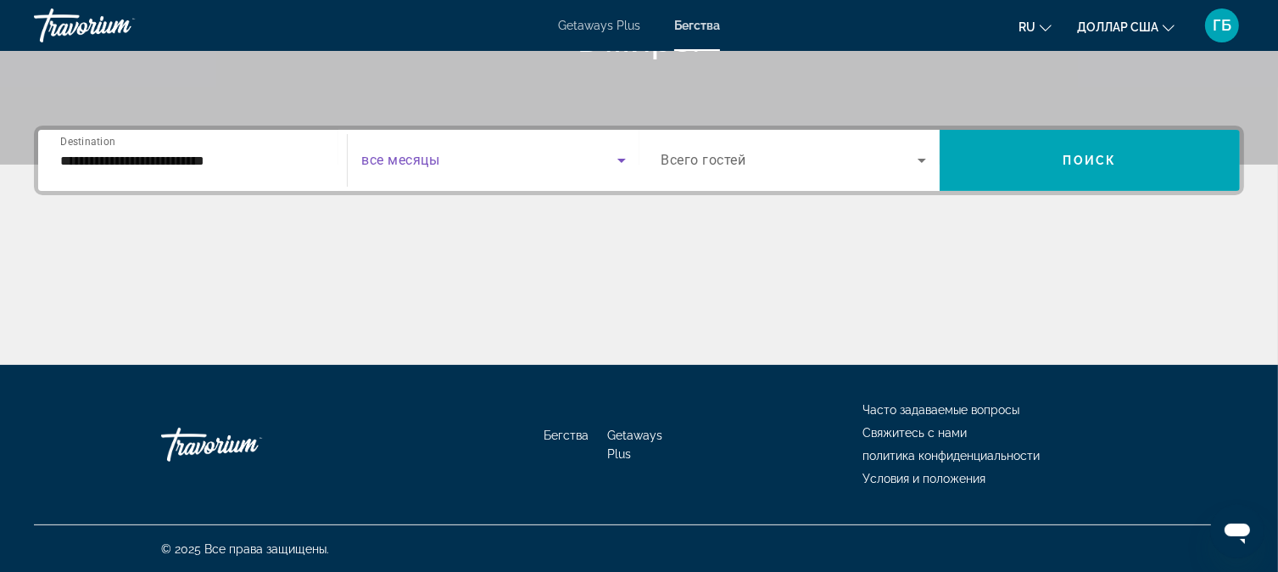
click at [620, 160] on icon "Search widget" at bounding box center [622, 160] width 20 height 20
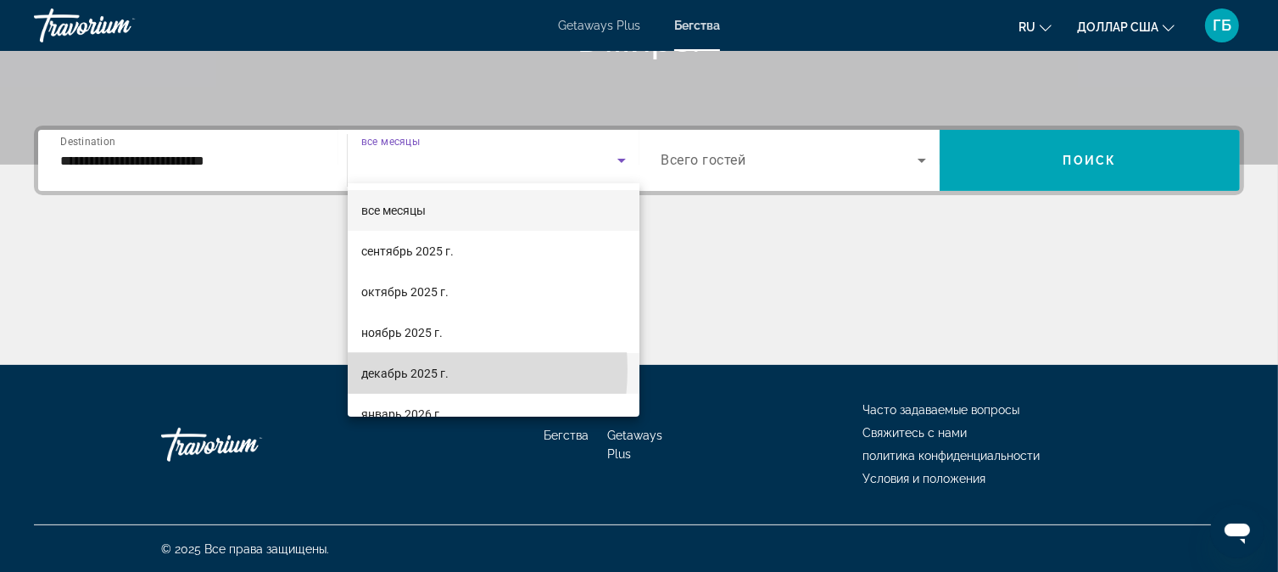
click at [387, 369] on font "декабрь 2025 г." at bounding box center [404, 373] width 87 height 14
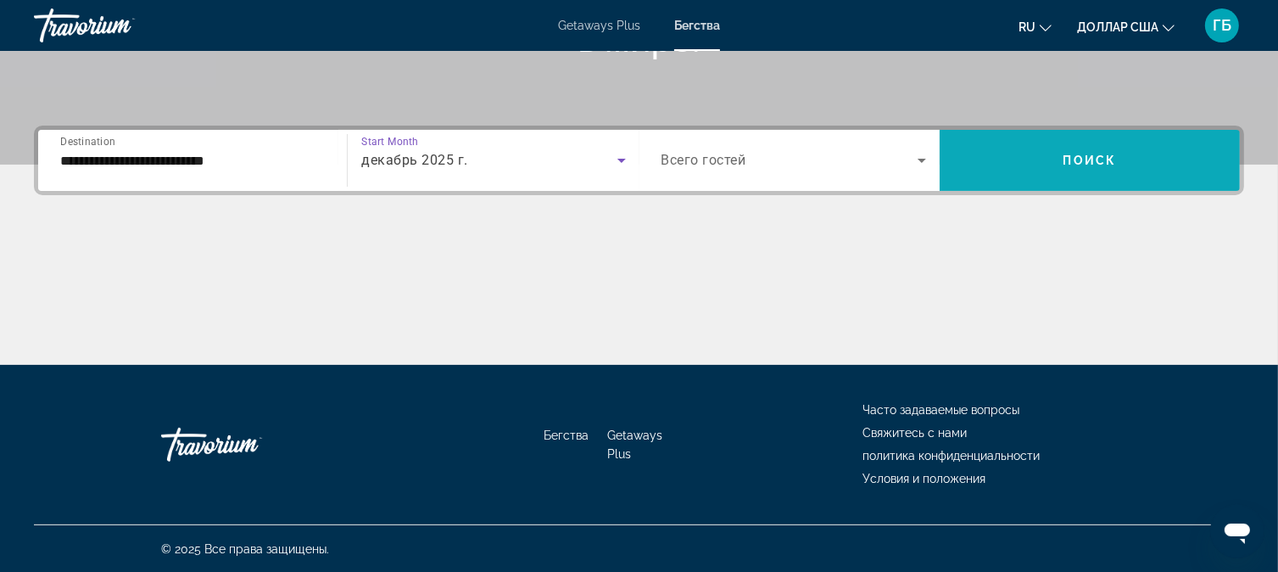
click at [1134, 172] on span "Search widget" at bounding box center [1090, 160] width 300 height 41
